Goal: Transaction & Acquisition: Purchase product/service

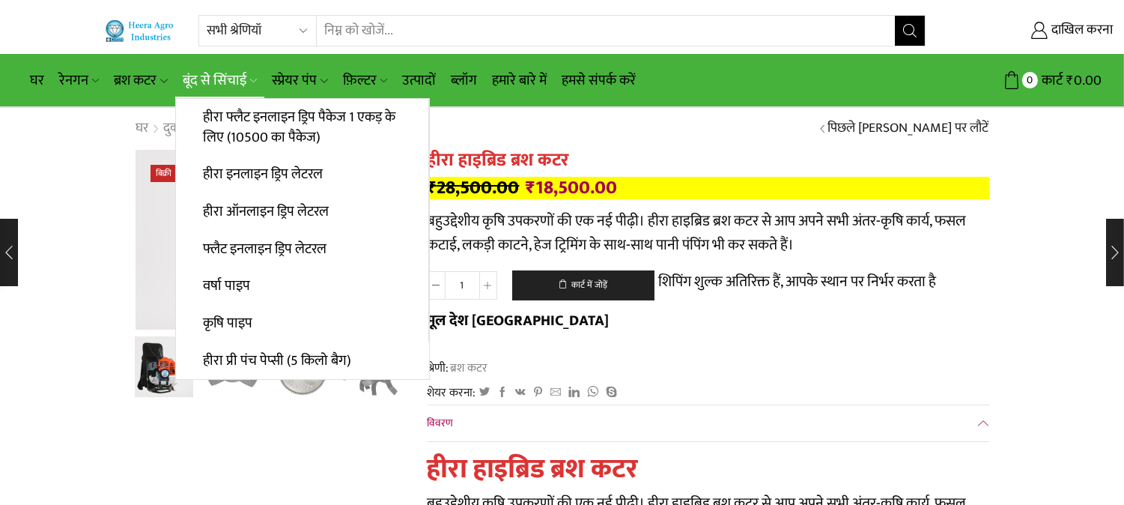
click at [227, 80] on font "बूंद से सिंचाई" at bounding box center [215, 80] width 64 height 23
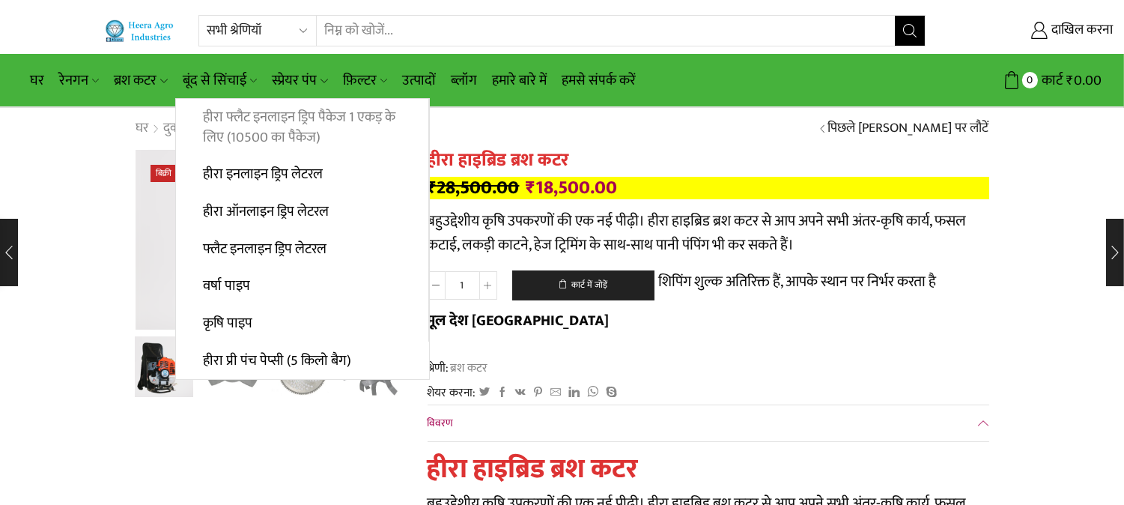
click at [253, 122] on font "हीरा फ्लैट इनलाइन ड्रिप पैकेज 1 एकड़ के लिए (10500 का पैकेज)" at bounding box center [299, 127] width 192 height 43
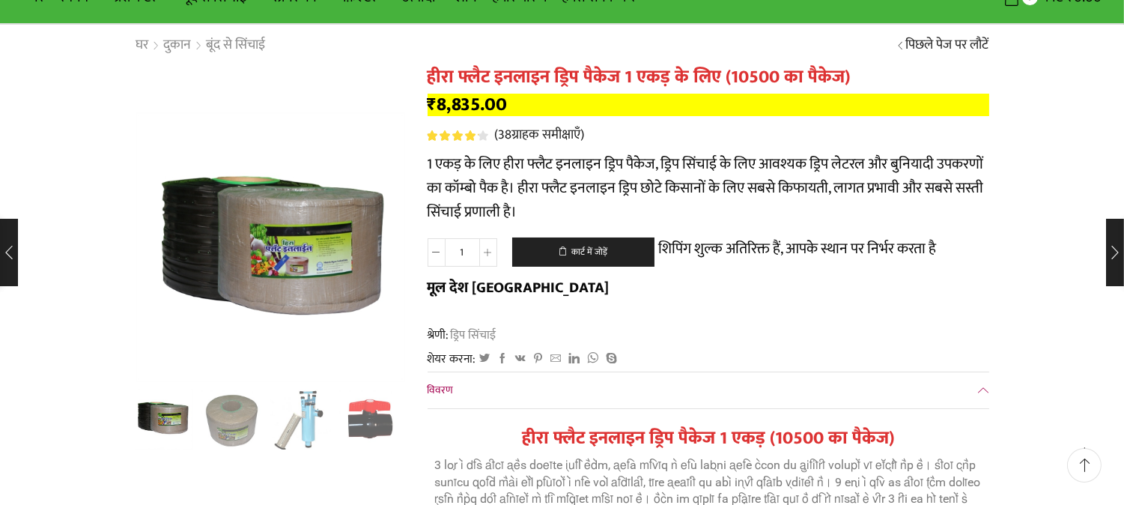
scroll to position [83, 0]
click at [391, 243] on div "अगली स्लाइड" at bounding box center [386, 250] width 37 height 37
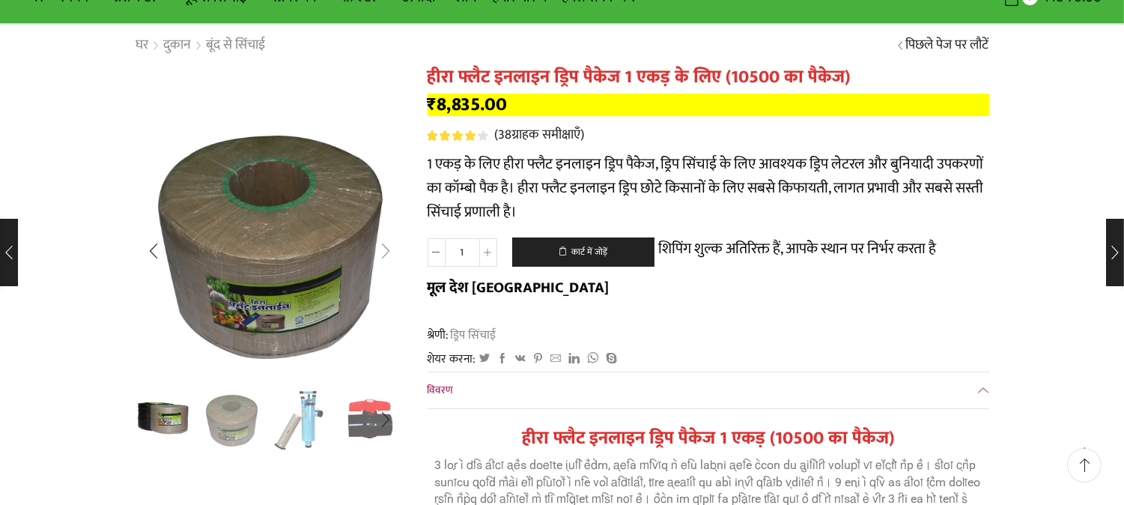
click at [391, 243] on div "अगली स्लाइड" at bounding box center [386, 250] width 37 height 37
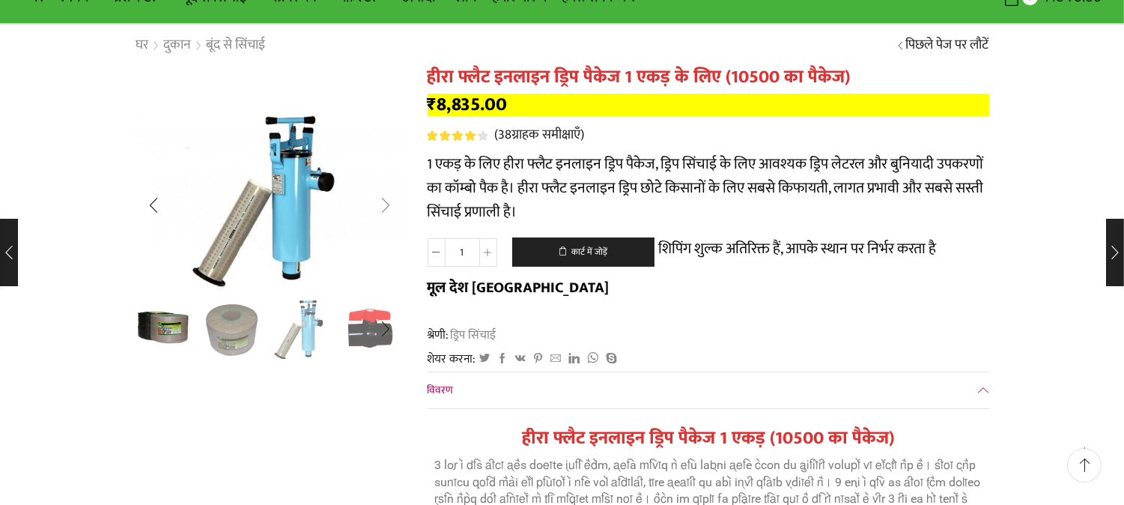
click at [390, 205] on div "अगली स्लाइड" at bounding box center [386, 205] width 37 height 37
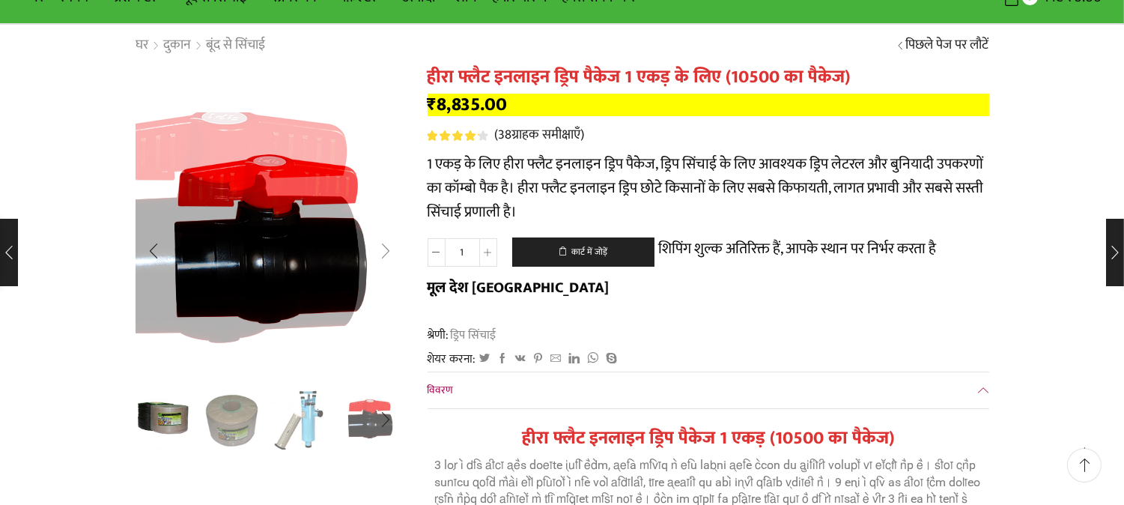
click at [384, 265] on div "अगली स्लाइड" at bounding box center [386, 250] width 37 height 37
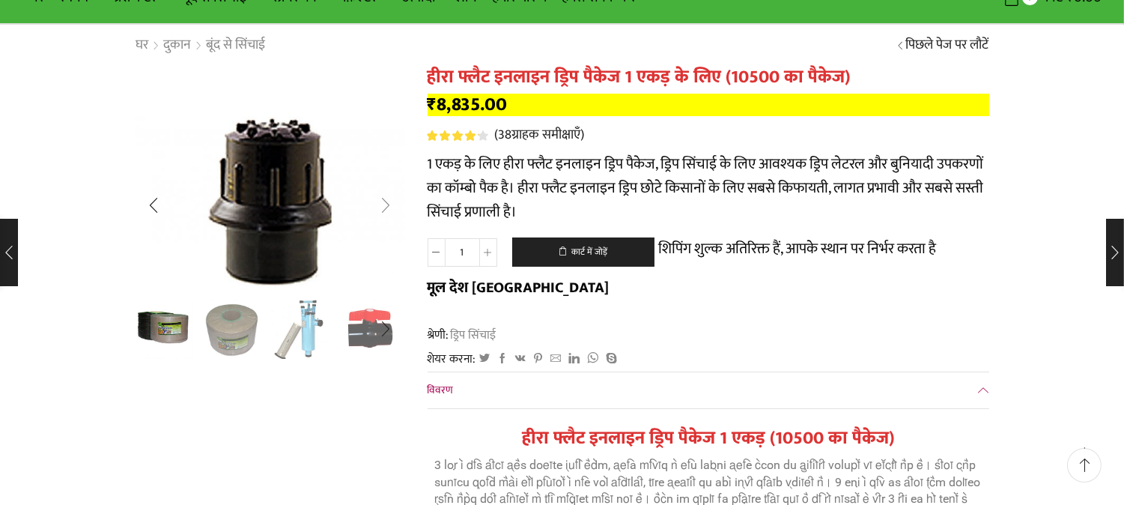
click at [384, 204] on div "अगली स्लाइड" at bounding box center [386, 205] width 37 height 37
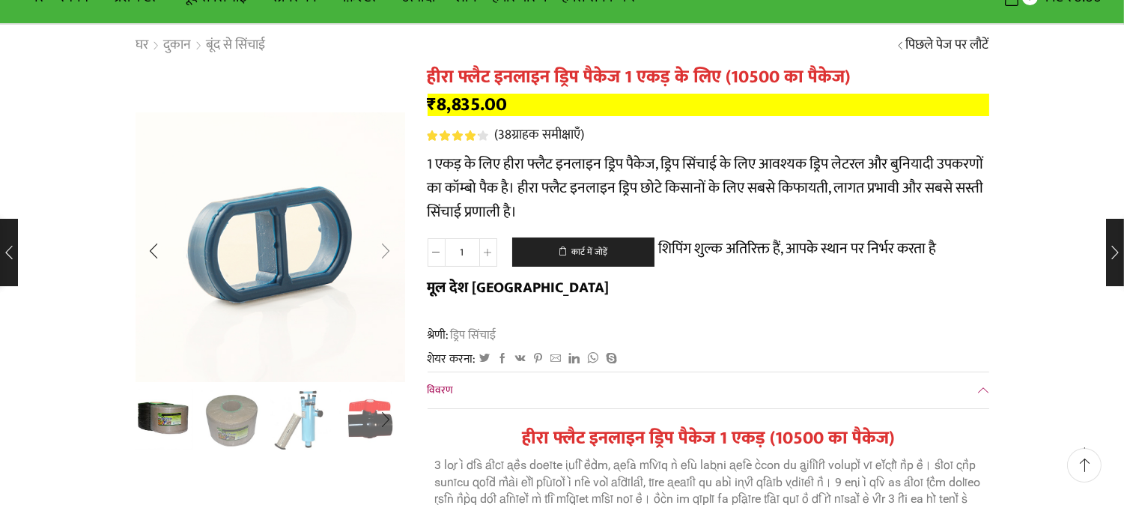
click at [392, 242] on div "अगली स्लाइड" at bounding box center [386, 250] width 37 height 37
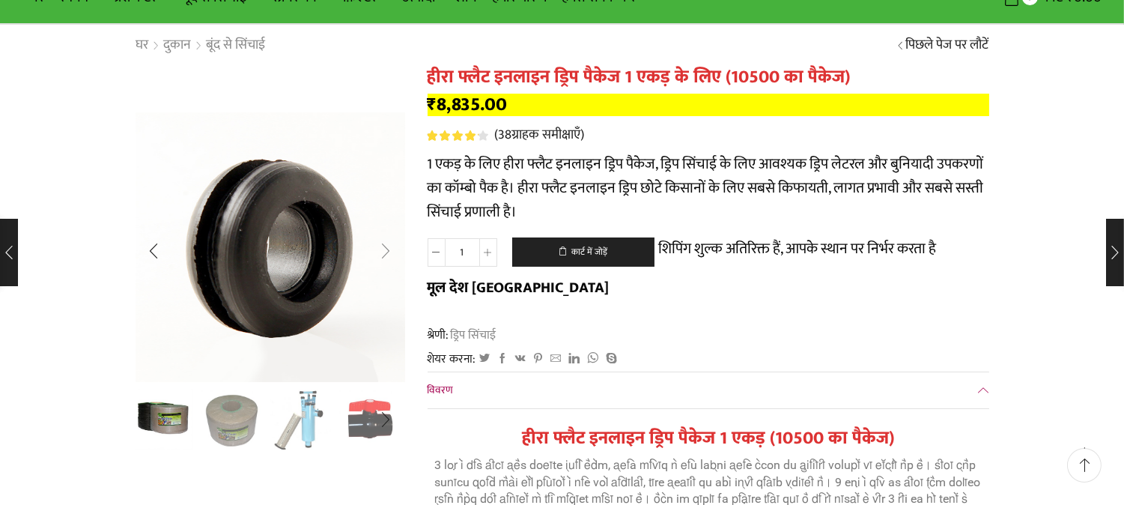
click at [389, 251] on div "अगली स्लाइड" at bounding box center [386, 250] width 37 height 37
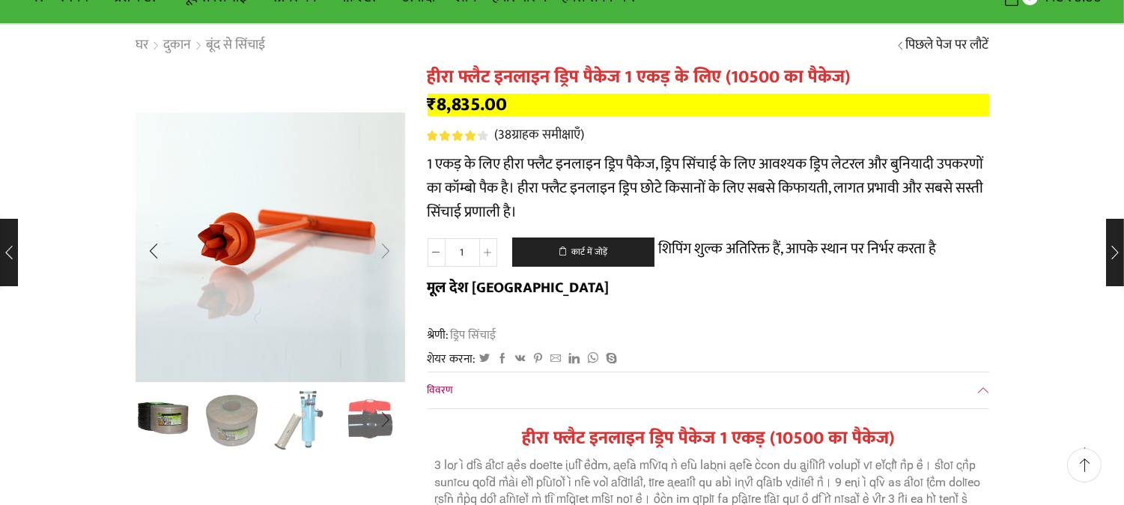
click at [389, 251] on div "अगली स्लाइड" at bounding box center [386, 250] width 37 height 37
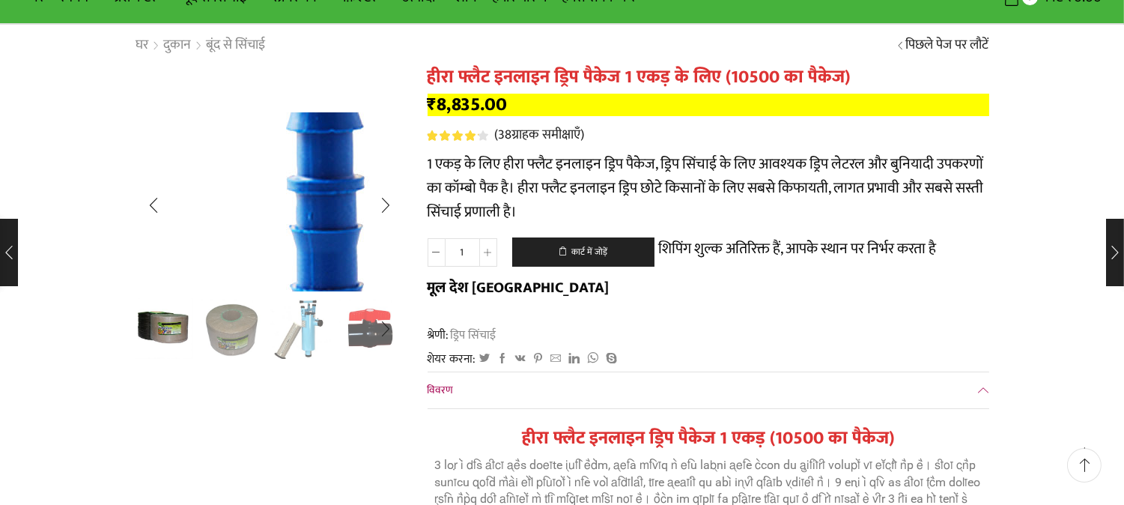
click at [193, 157] on img "9 / 10" at bounding box center [324, 213] width 400 height 266
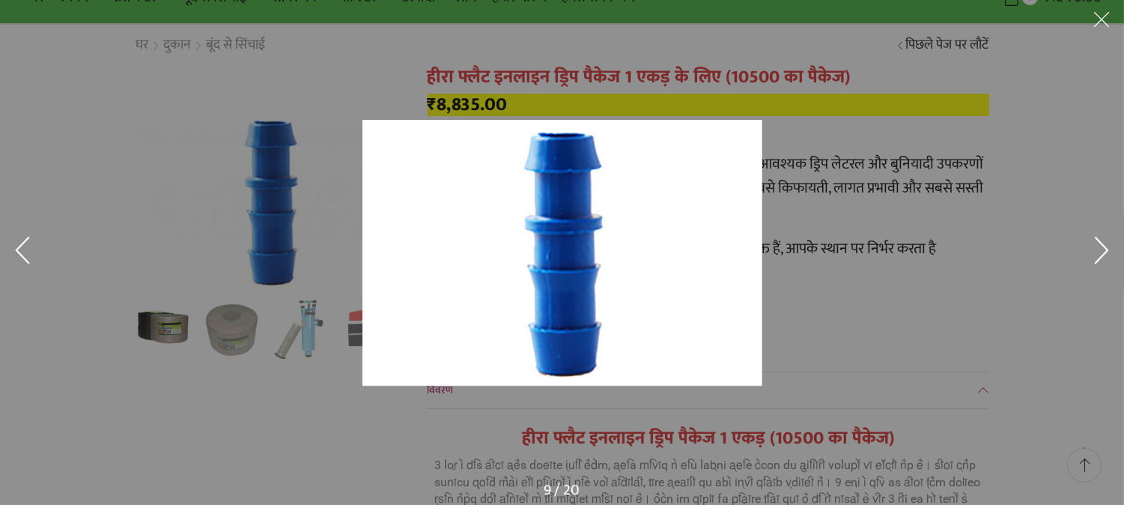
click at [1105, 252] on button at bounding box center [1101, 252] width 45 height 75
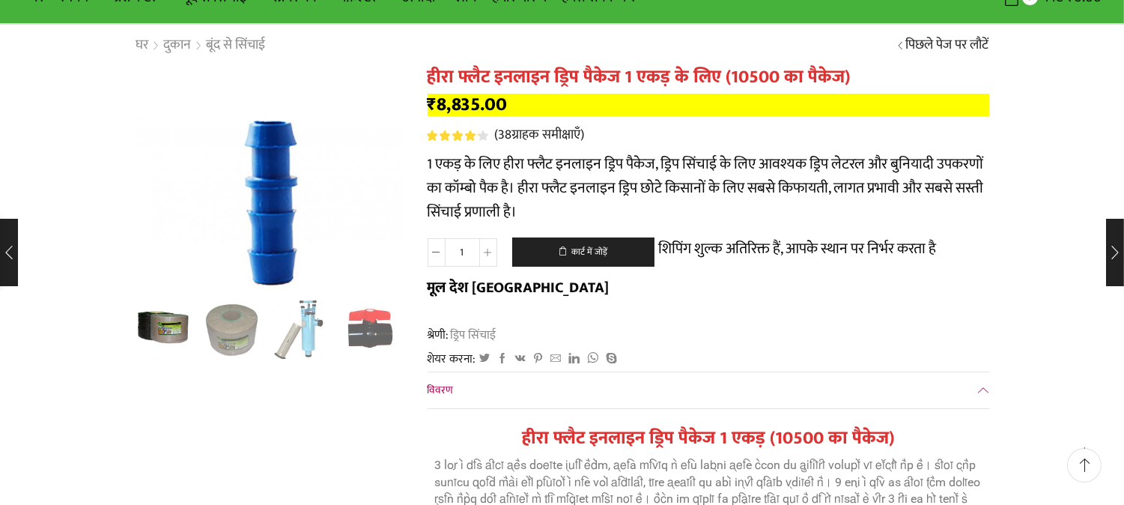
click at [356, 207] on img "9 / 10" at bounding box center [324, 213] width 400 height 266
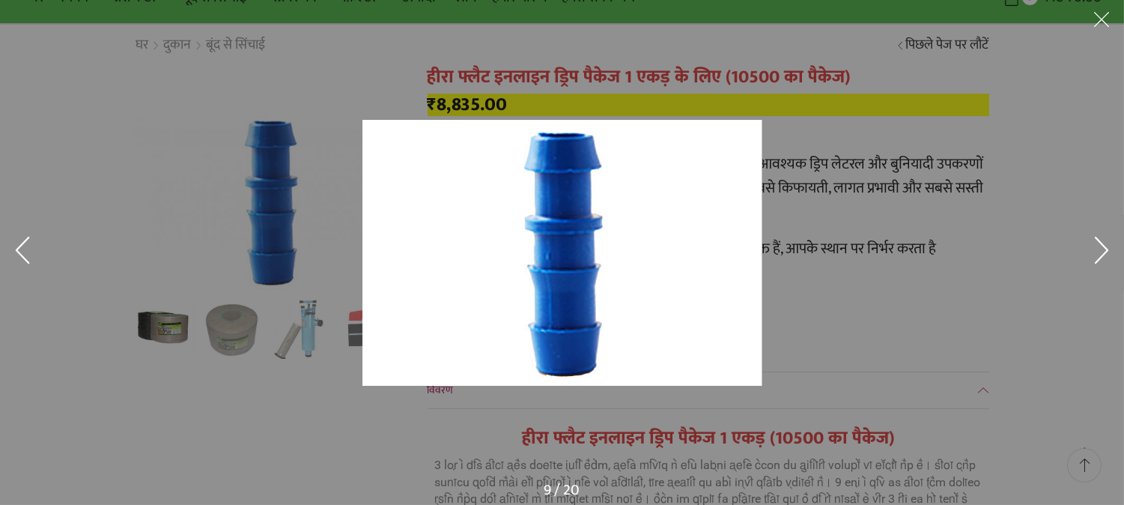
click at [320, 225] on div at bounding box center [562, 252] width 1124 height 505
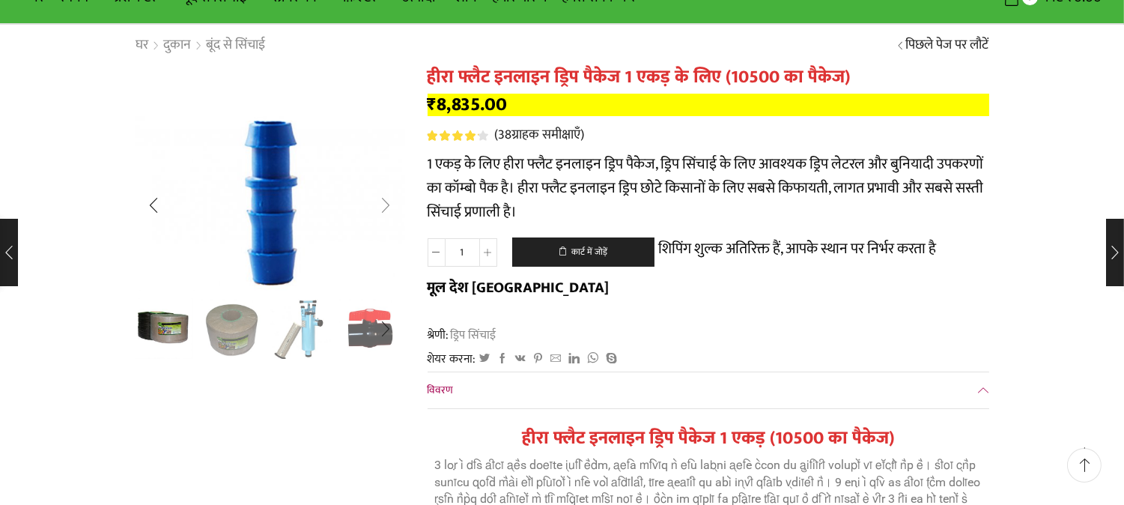
click at [382, 208] on div "अगली स्लाइड" at bounding box center [386, 205] width 37 height 37
